Goal: Navigation & Orientation: Find specific page/section

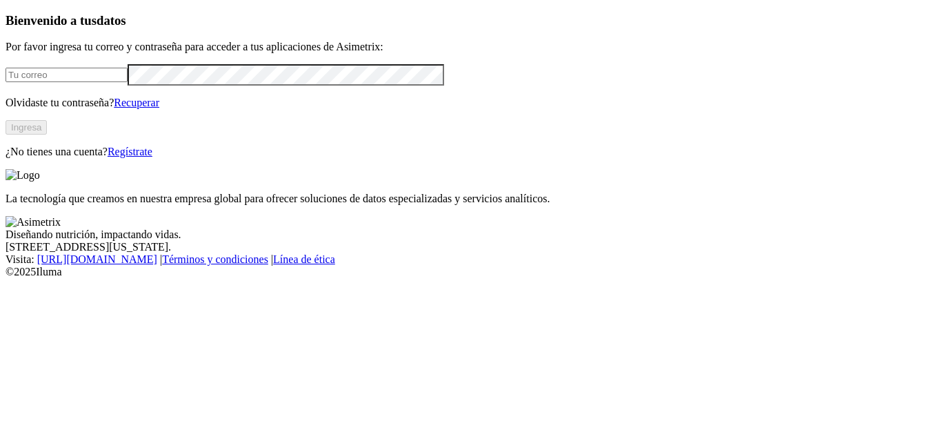
click at [128, 82] on input "email" at bounding box center [67, 75] width 122 height 14
type input "[PERSON_NAME][EMAIL_ADDRESS][DOMAIN_NAME]"
click at [47, 135] on button "Ingresa" at bounding box center [26, 127] width 41 height 14
